Goal: Navigation & Orientation: Go to known website

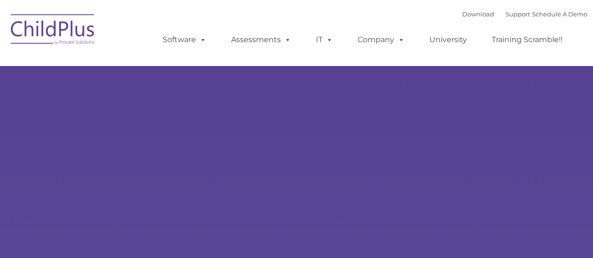
select select "MEDIUM"
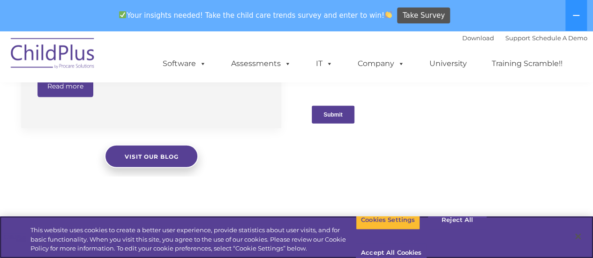
scroll to position [1011, 0]
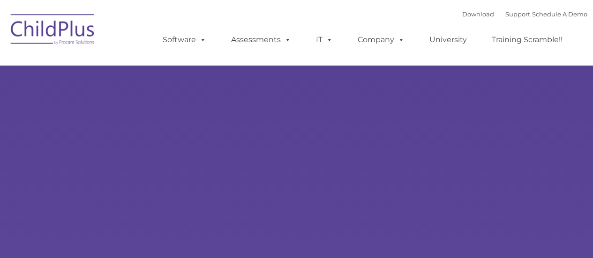
type input ""
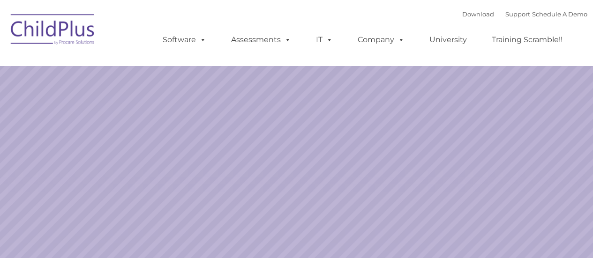
select select "MEDIUM"
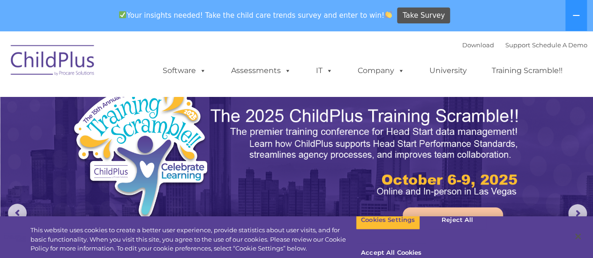
click at [576, 12] on icon at bounding box center [575, 15] width 7 height 7
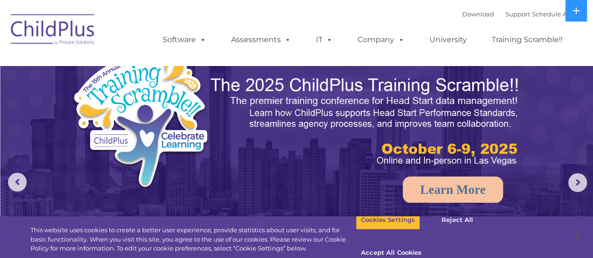
click at [33, 19] on img at bounding box center [53, 30] width 94 height 47
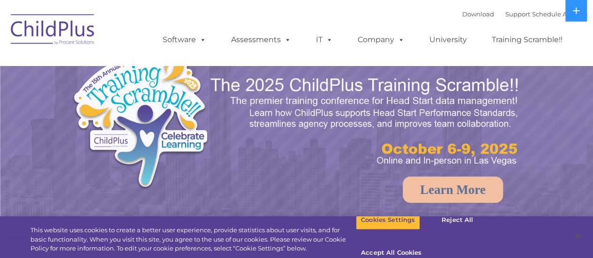
select select "MEDIUM"
